Goal: Navigation & Orientation: Understand site structure

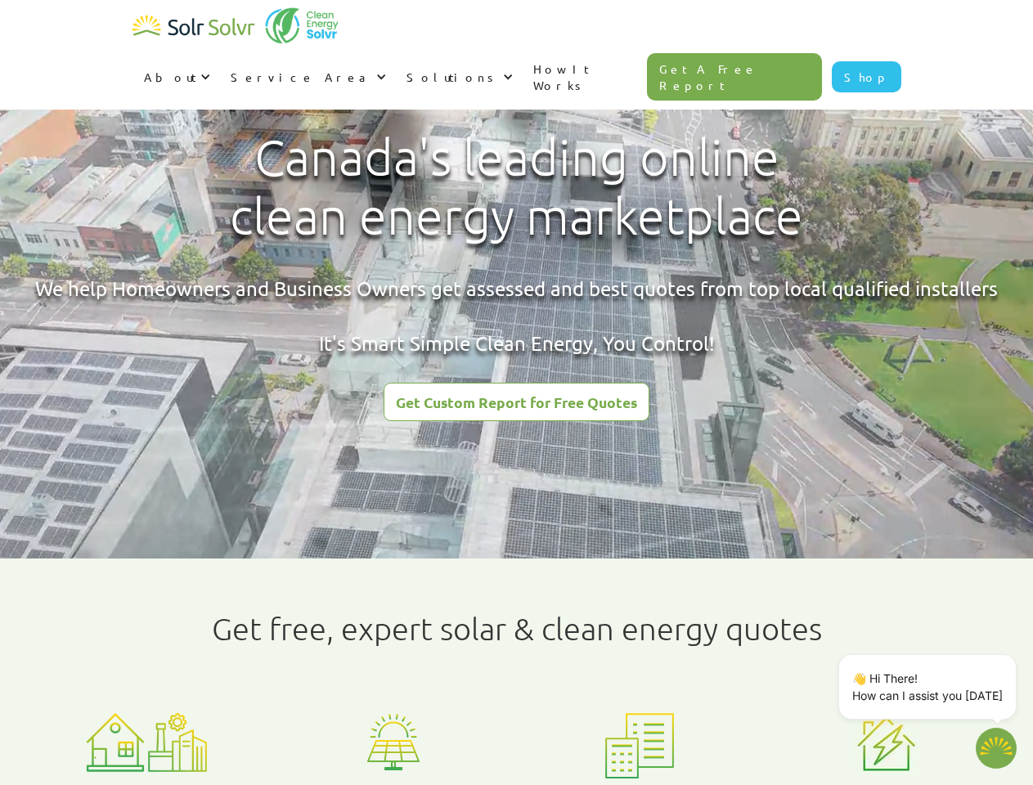
click at [196, 69] on div "About" at bounding box center [170, 77] width 52 height 16
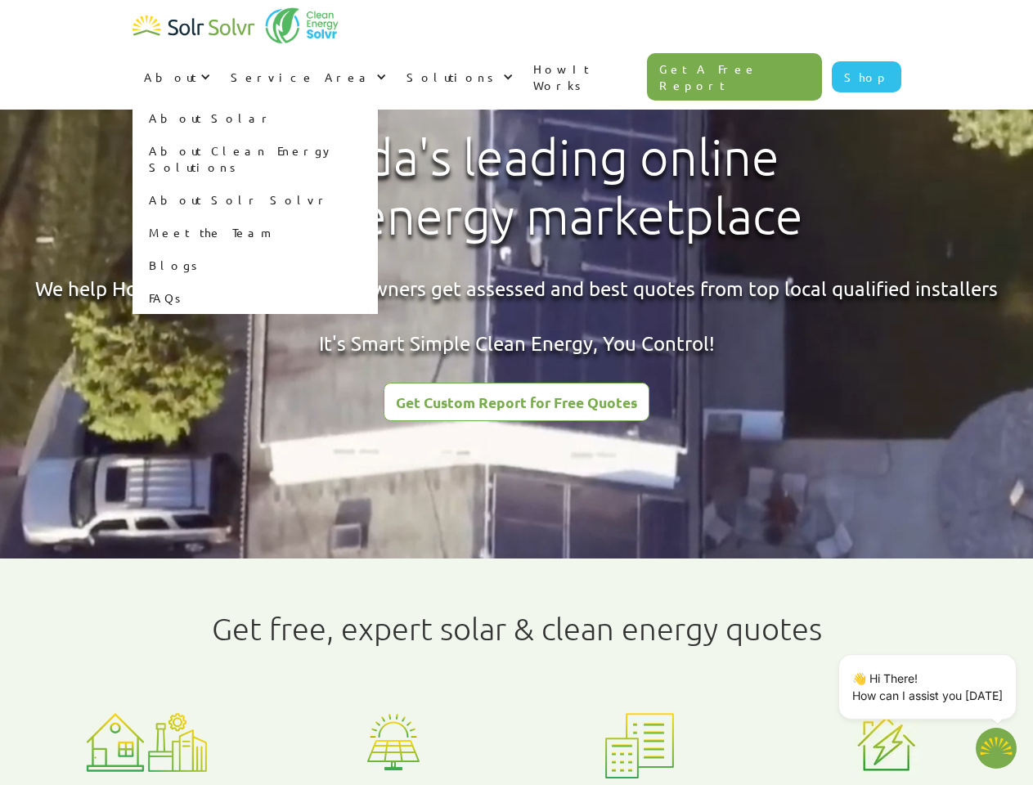
click at [372, 69] on div "Service Area" at bounding box center [302, 77] width 142 height 16
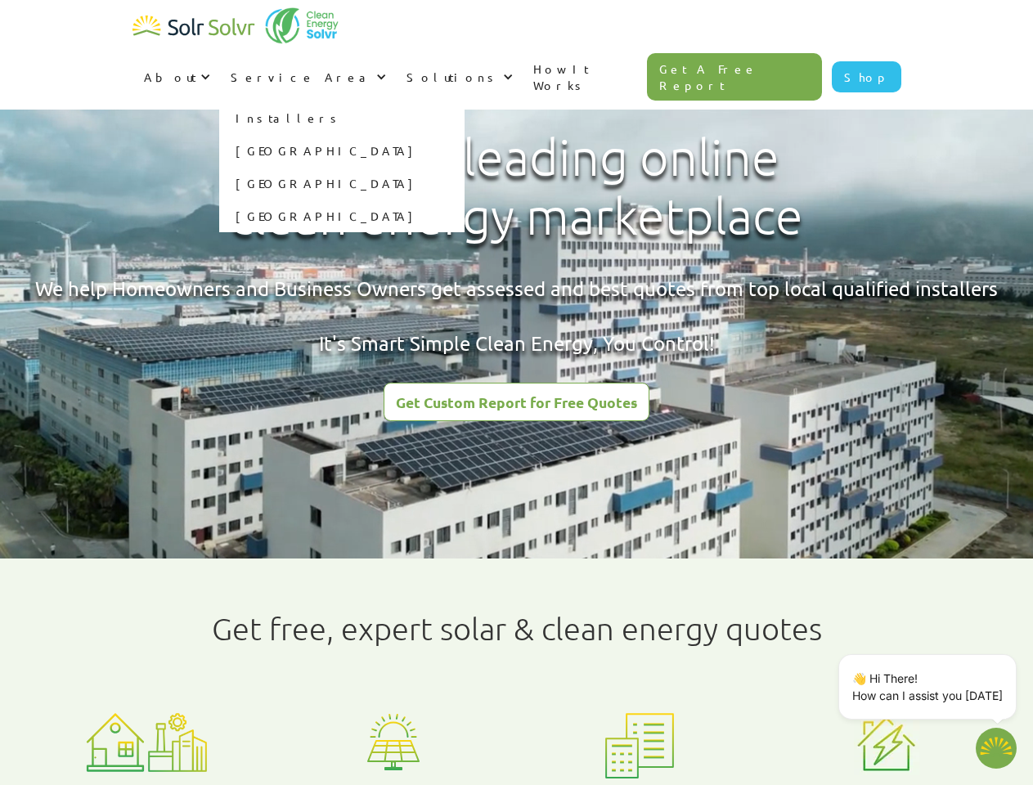
click at [499, 69] on div "Solutions" at bounding box center [453, 77] width 92 height 16
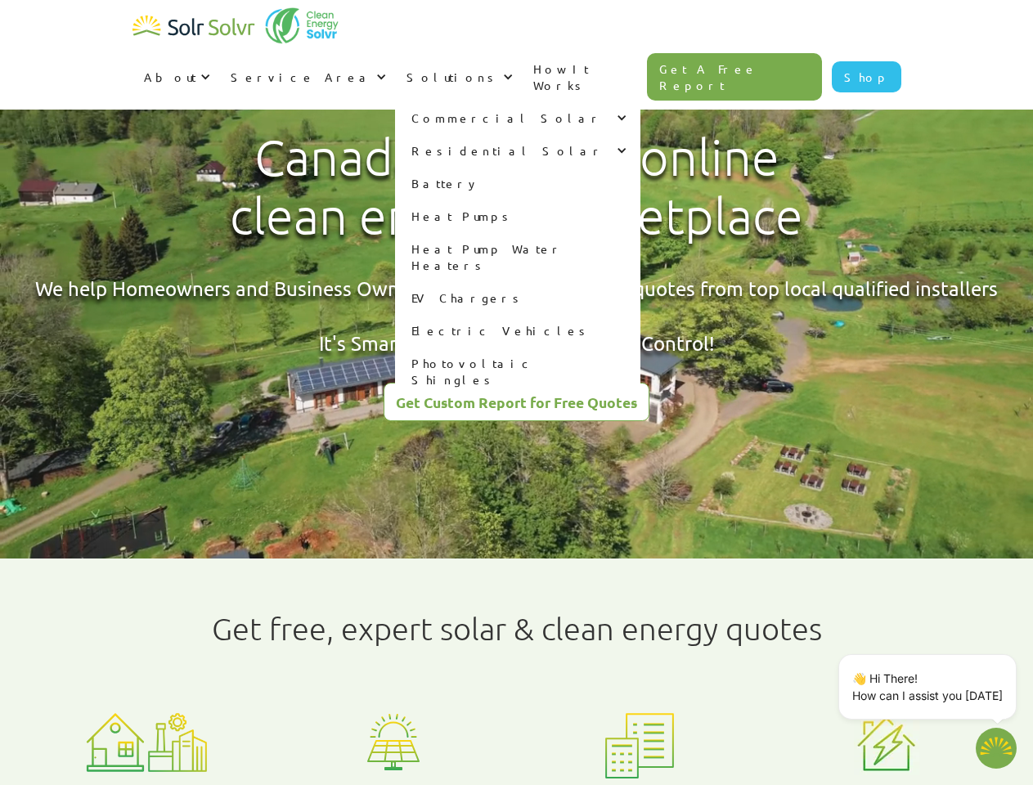
click at [931, 687] on p "👋 Hi There! How can I assist you [DATE]" at bounding box center [927, 687] width 151 height 34
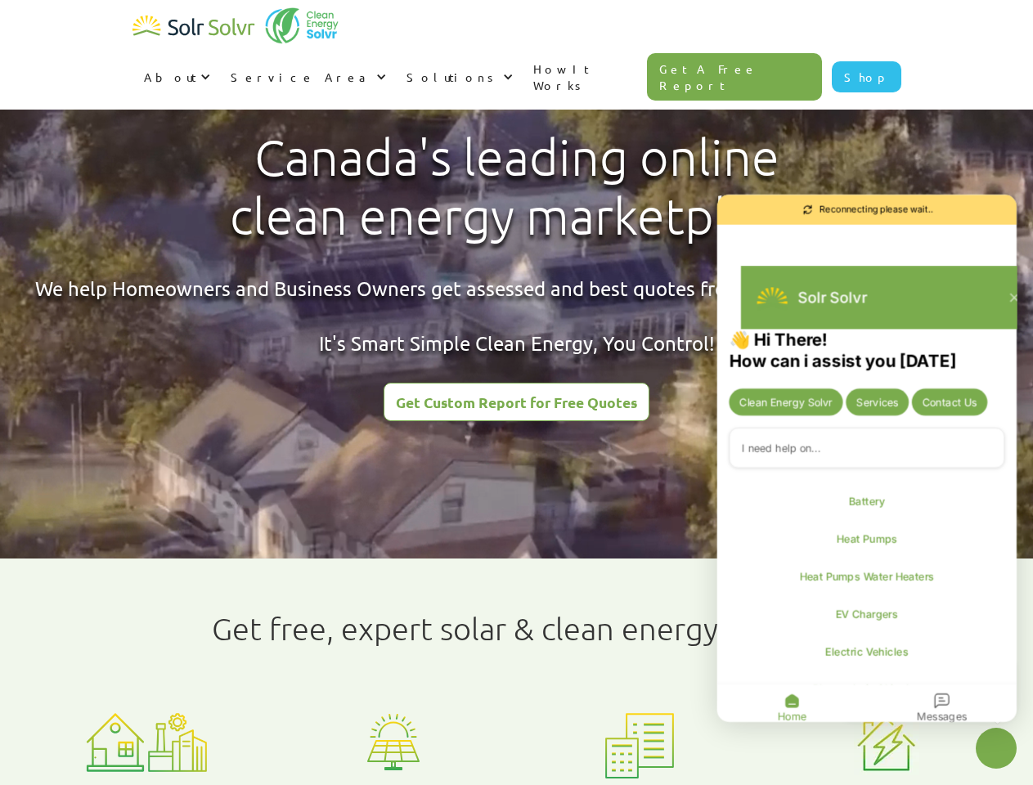
click at [1013, 658] on div "👋 Hi There! How can i assist you [DATE] Clean Energy Solvr Services Contact Us …" at bounding box center [866, 529] width 299 height 399
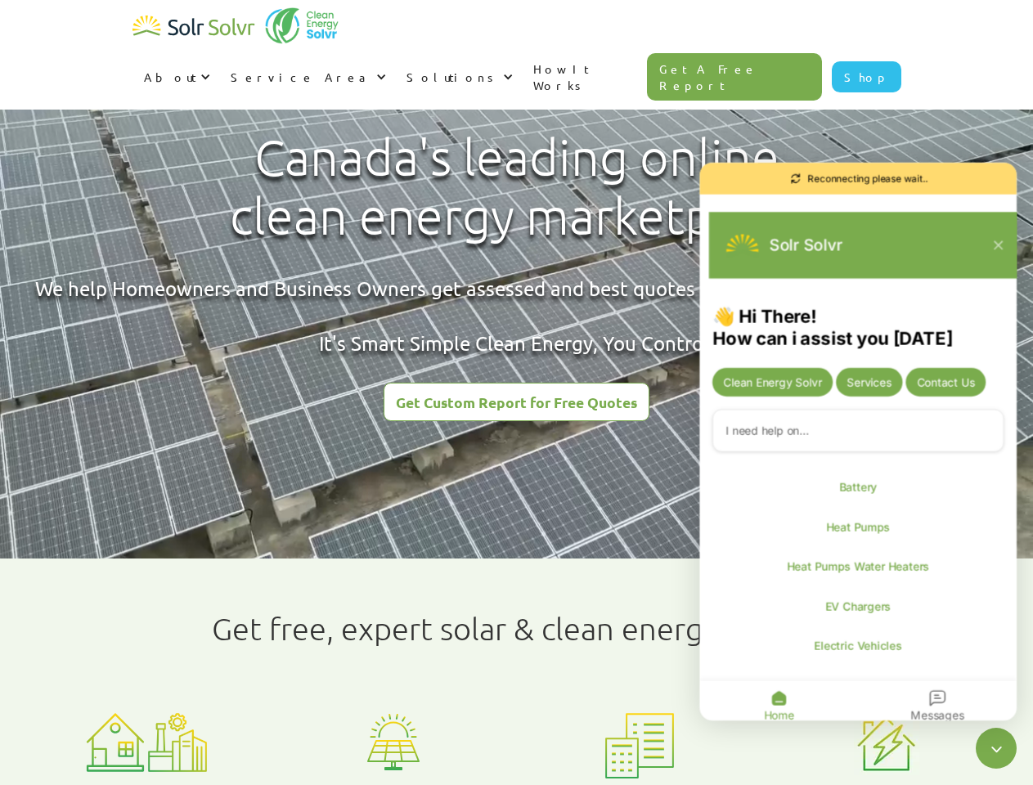
click at [996, 748] on icon "Close chatbot widget" at bounding box center [996, 748] width 20 height 20
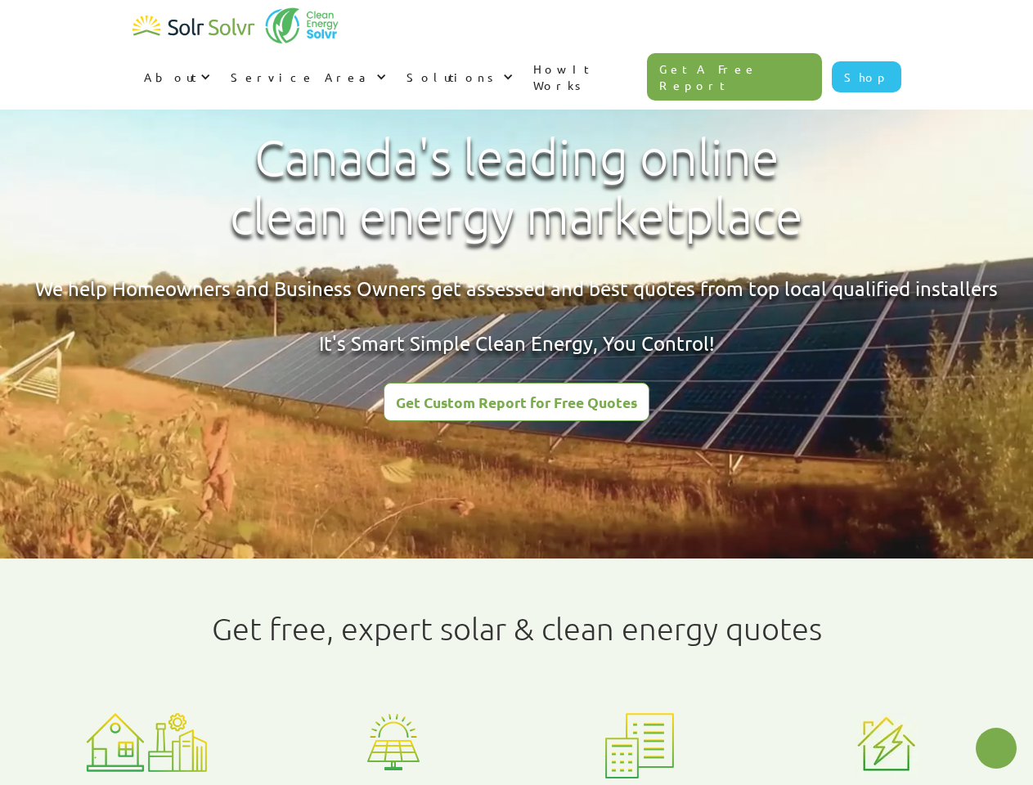
click at [409, 784] on html "About About Solar About Clean Energy Solutions About Solr Solvr Meet the Team B…" at bounding box center [516, 392] width 1033 height 785
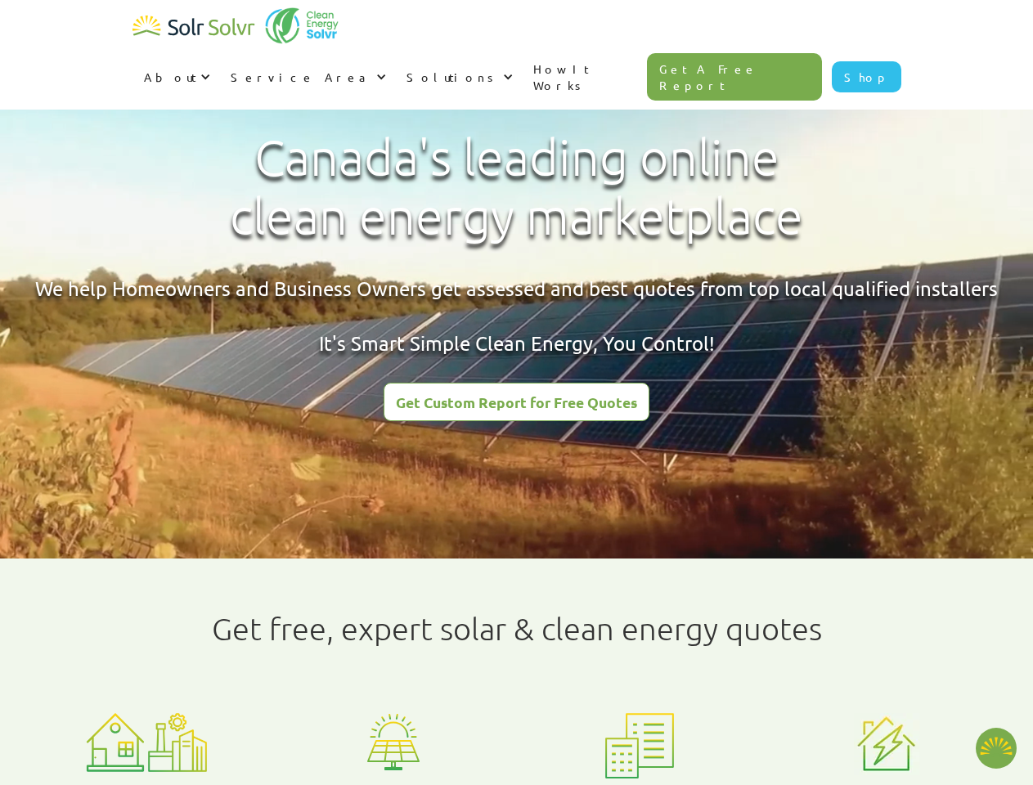
type textarea "x"
